Goal: Find specific page/section: Find specific page/section

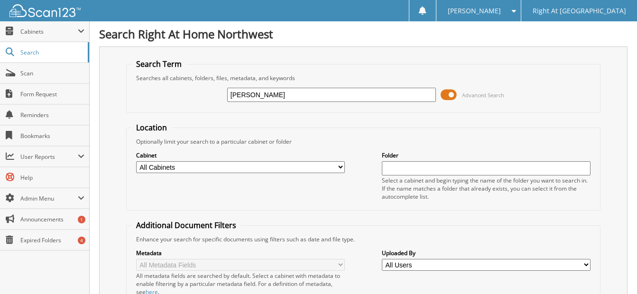
type input "[PERSON_NAME]"
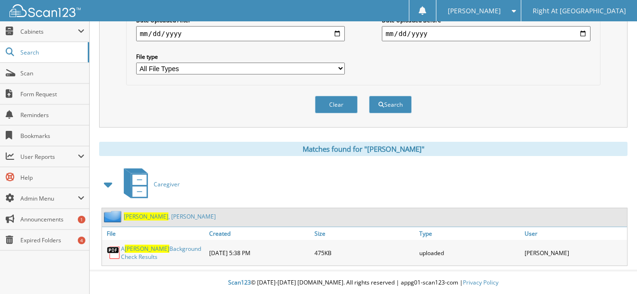
scroll to position [291, 0]
click at [141, 218] on span "Hargrove" at bounding box center [146, 216] width 45 height 8
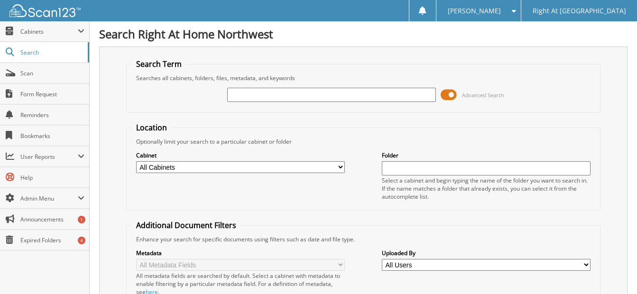
click at [301, 92] on input "text" at bounding box center [331, 95] width 209 height 14
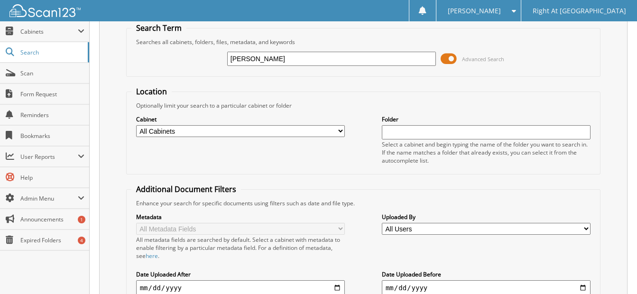
scroll to position [153, 0]
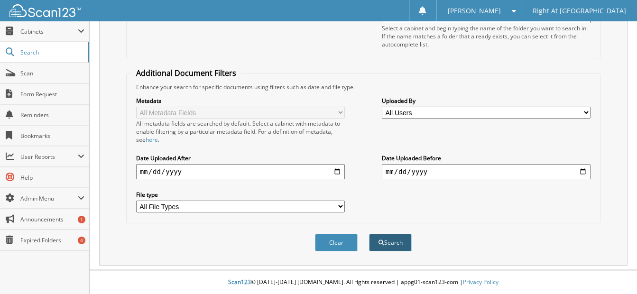
type input "[PERSON_NAME]"
click at [391, 243] on button "Search" at bounding box center [390, 243] width 43 height 18
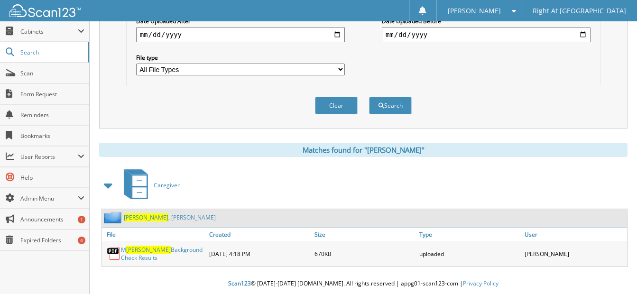
scroll to position [291, 0]
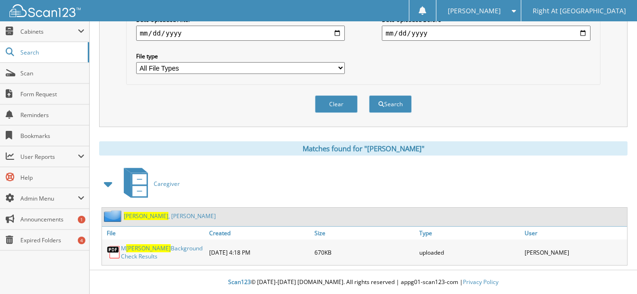
click at [151, 215] on link "Aldridge , Melissa" at bounding box center [170, 216] width 92 height 8
